Goal: Find specific page/section

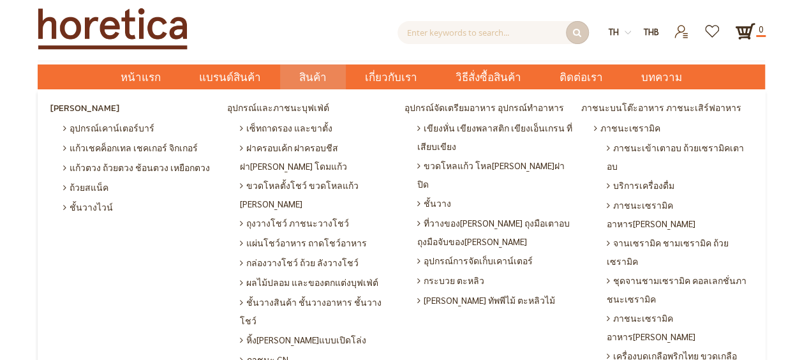
click at [314, 76] on span "สินค้า" at bounding box center [312, 77] width 27 height 26
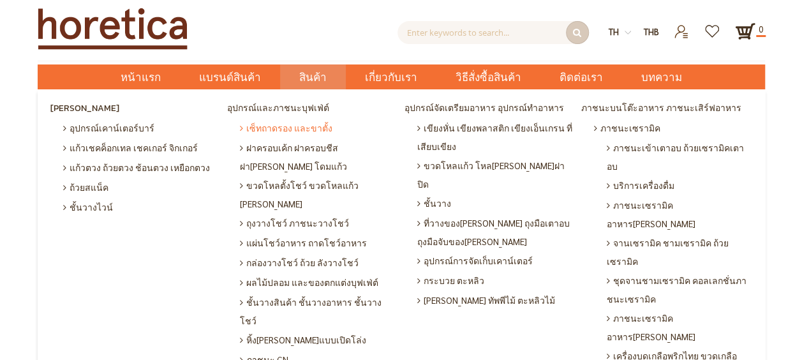
click at [272, 131] on span "เซ็ทถาดรอง และขาตั้ง" at bounding box center [286, 128] width 93 height 20
